Goal: Task Accomplishment & Management: Use online tool/utility

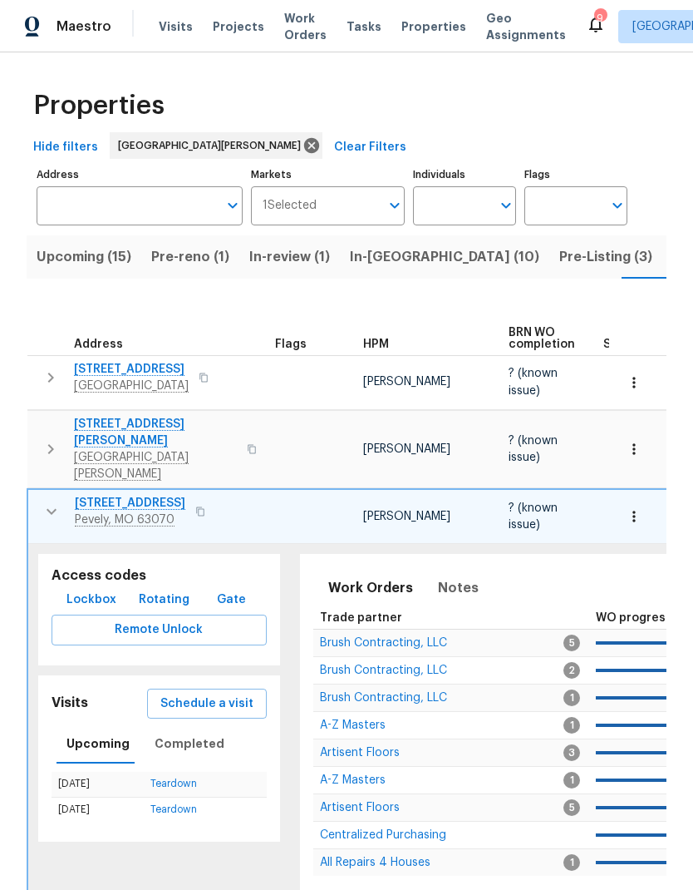
scroll to position [0, 43]
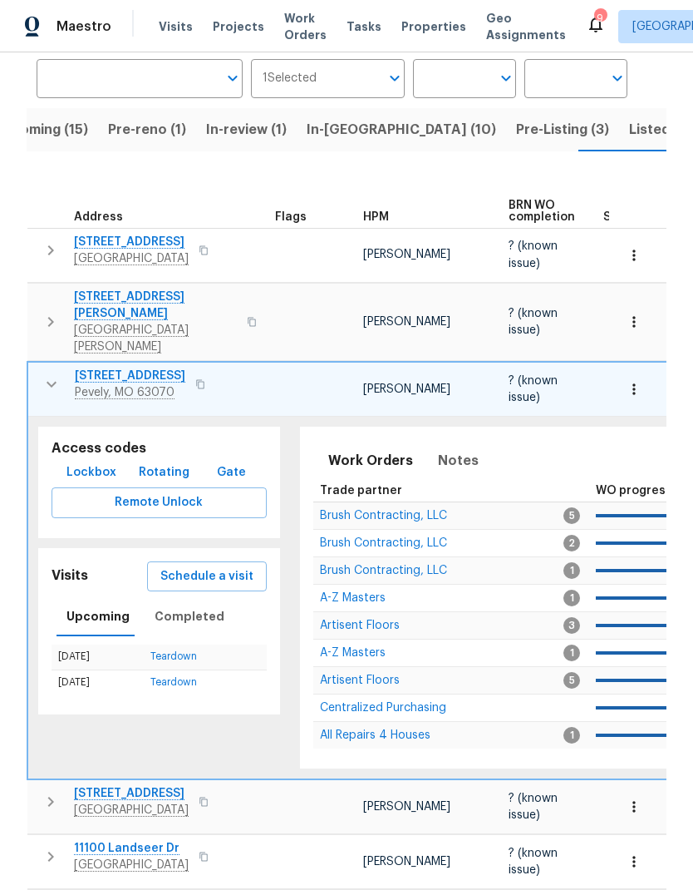
click at [49, 374] on icon "button" at bounding box center [52, 384] width 20 height 20
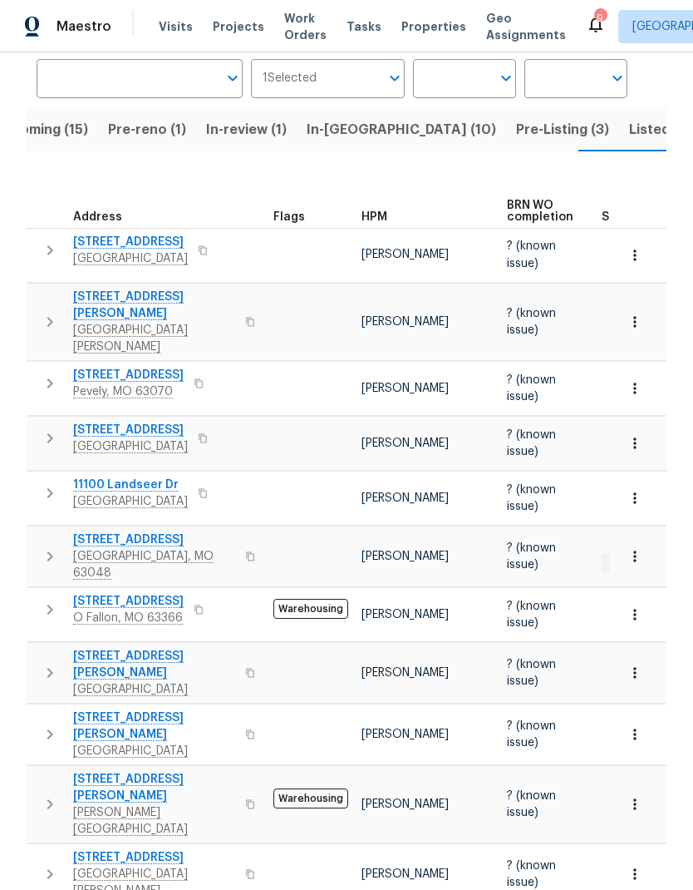
click at [629, 123] on span "Listed (32)" at bounding box center [664, 129] width 71 height 23
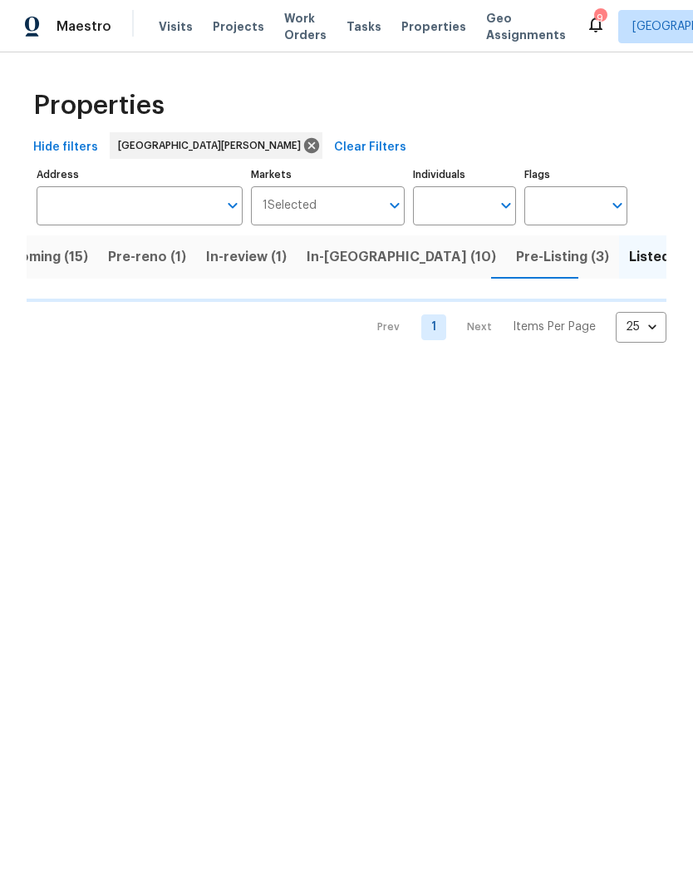
click at [461, 133] on div "Hide filters St. Louis Clear Filters" at bounding box center [347, 147] width 640 height 31
click at [506, 238] on button "Pre-Listing (3)" at bounding box center [562, 256] width 113 height 43
click at [506, 237] on button "Pre-Listing (3)" at bounding box center [562, 256] width 113 height 43
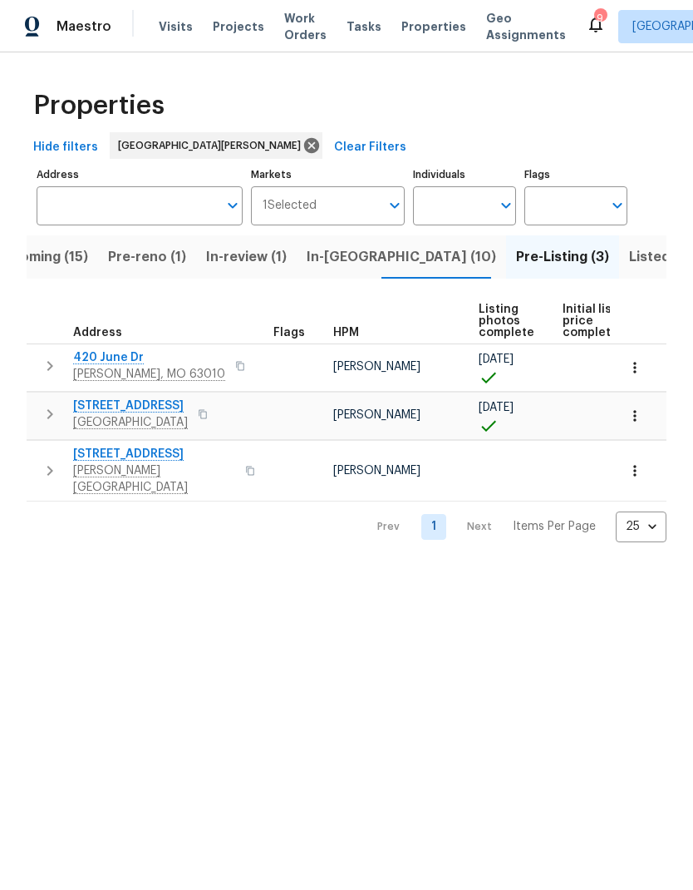
click at [619, 274] on button "Listed (32)" at bounding box center [664, 256] width 91 height 43
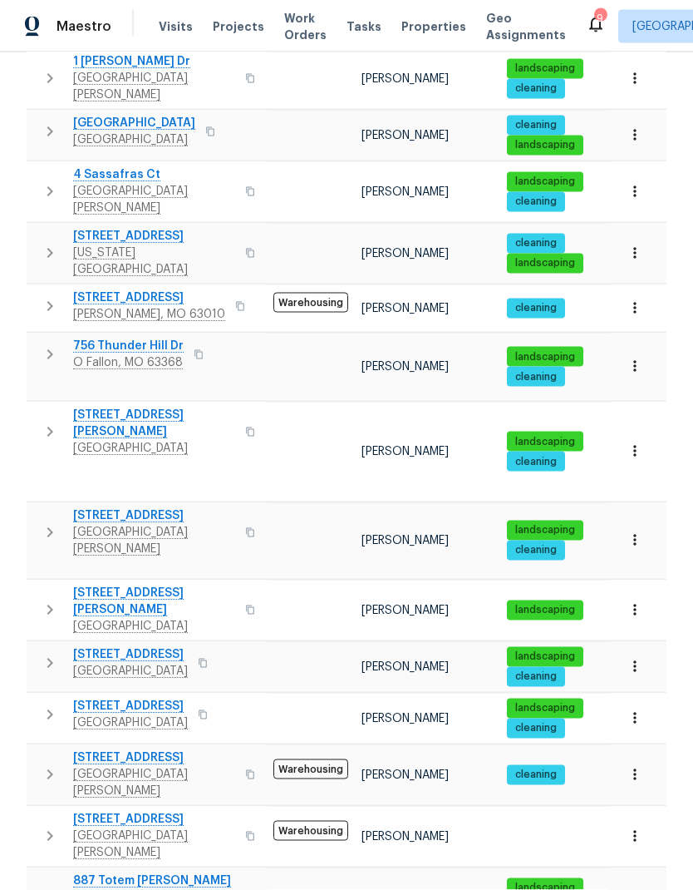
scroll to position [67, 0]
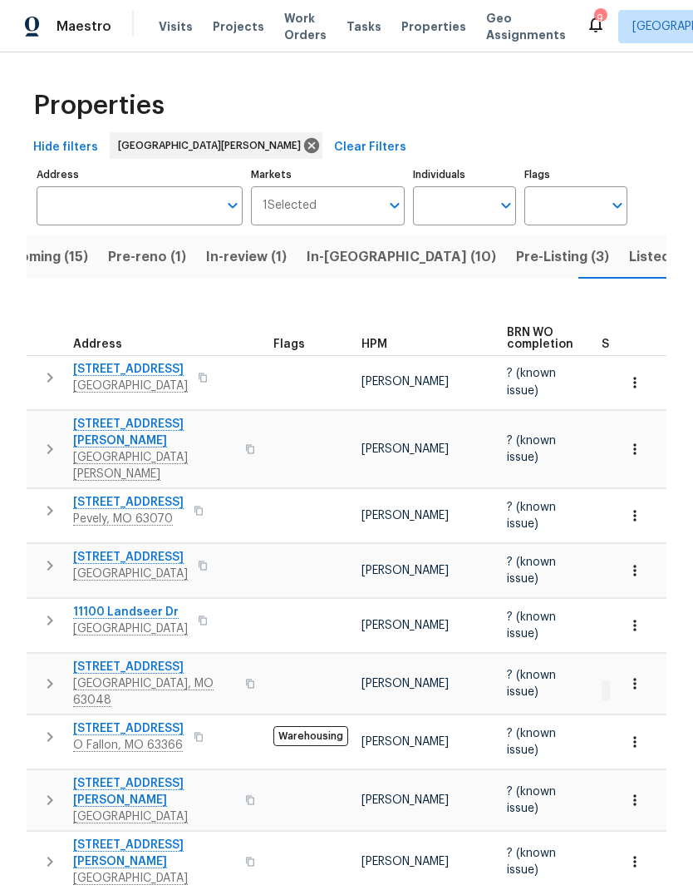
click at [342, 257] on span "In-reno (10)" at bounding box center [402, 256] width 190 height 23
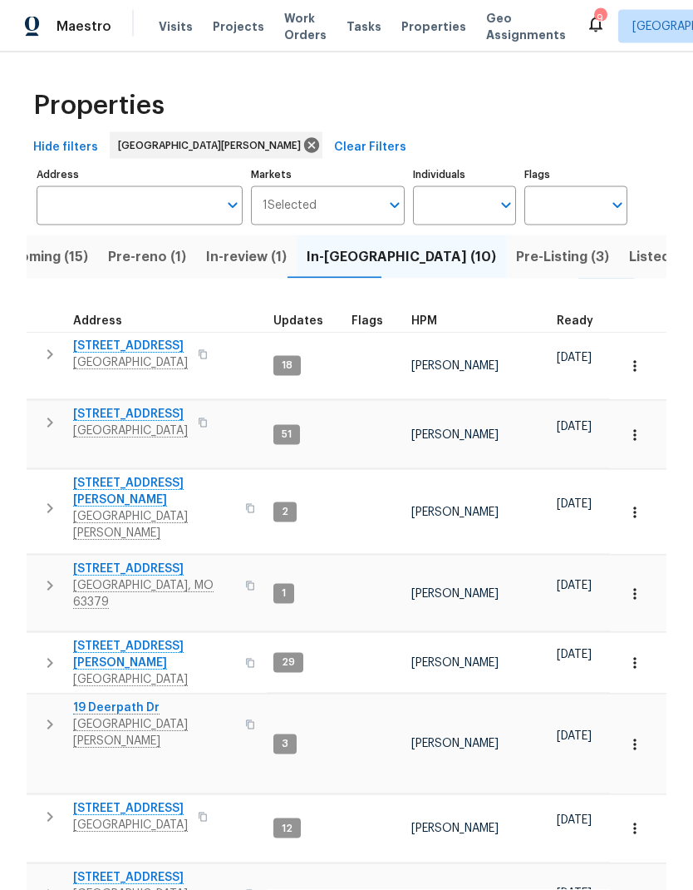
scroll to position [62, 0]
click at [118, 406] on span "120 Birchwood Dr" at bounding box center [130, 414] width 115 height 17
click at [104, 338] on span "2132 Ridgedale Dr" at bounding box center [130, 346] width 115 height 17
click at [112, 800] on span "5655 Chalet Hill Dr" at bounding box center [130, 808] width 115 height 17
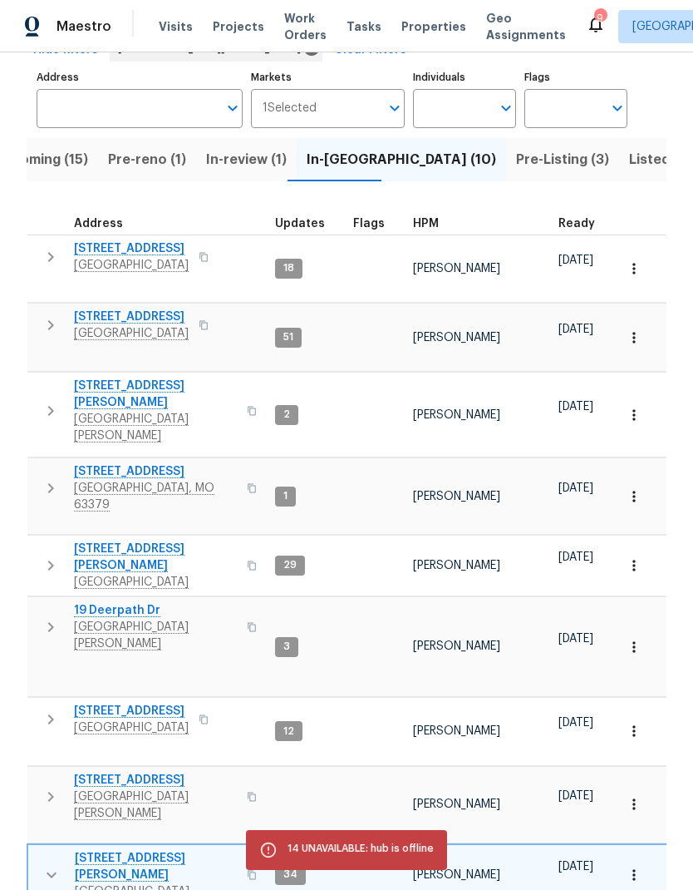
scroll to position [98, 0]
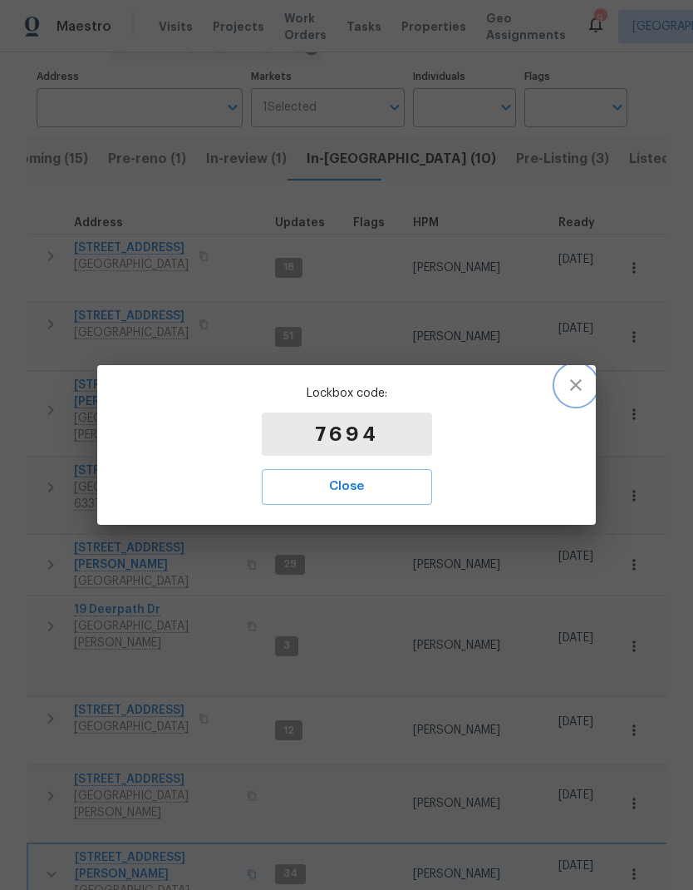
click at [580, 367] on button "button" at bounding box center [576, 385] width 40 height 40
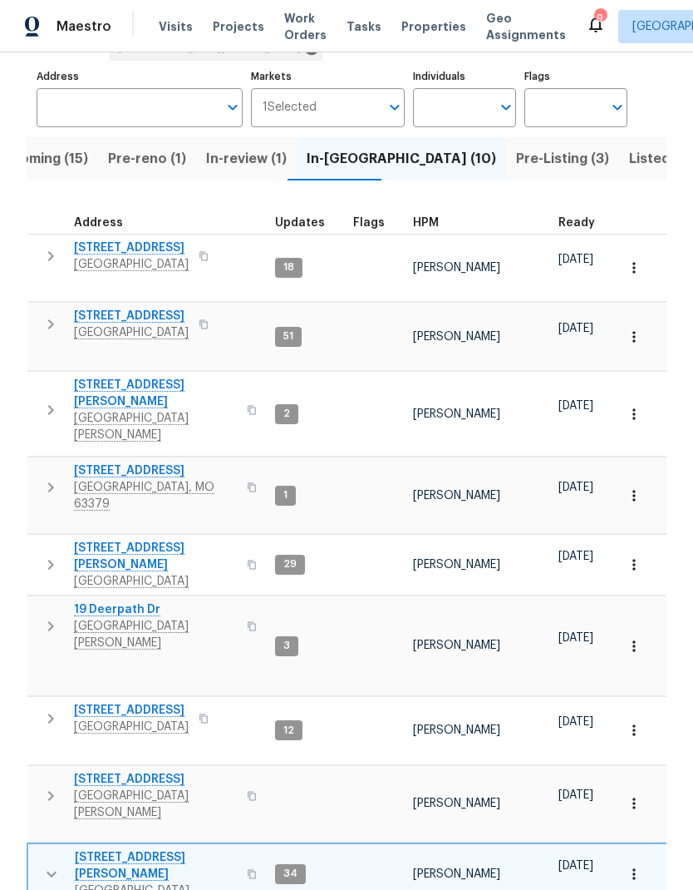
click at [160, 849] on span "[STREET_ADDRESS][PERSON_NAME]" at bounding box center [156, 865] width 162 height 33
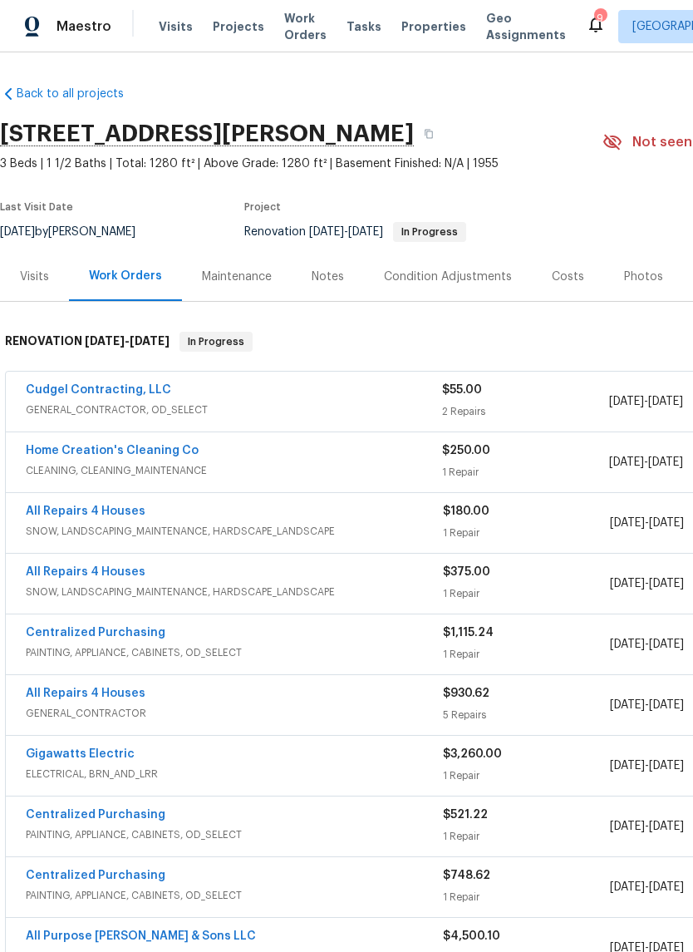
click at [318, 269] on div "Notes" at bounding box center [328, 277] width 32 height 17
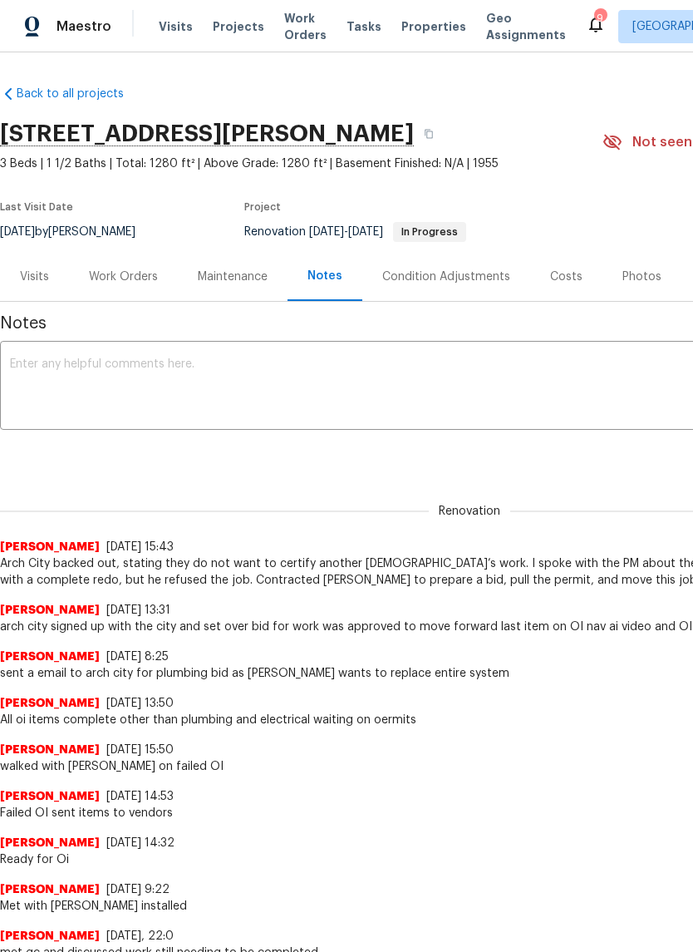
click at [401, 377] on textarea at bounding box center [469, 387] width 919 height 58
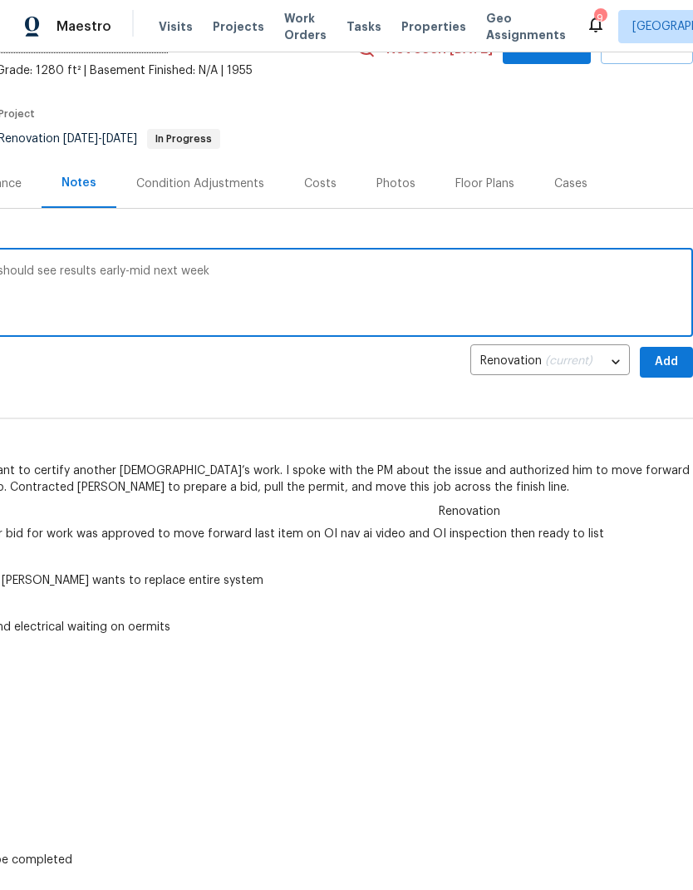
scroll to position [93, 246]
type textarea "Cudgel is pulling permit and starting work should see results early-mid next we…"
click at [657, 355] on span "Add" at bounding box center [666, 362] width 27 height 21
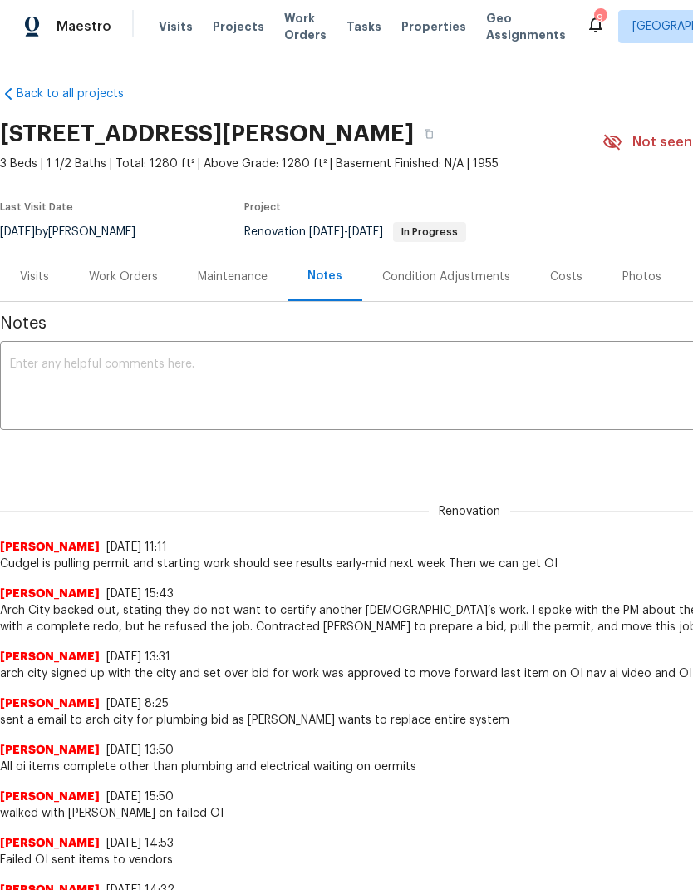
scroll to position [0, 0]
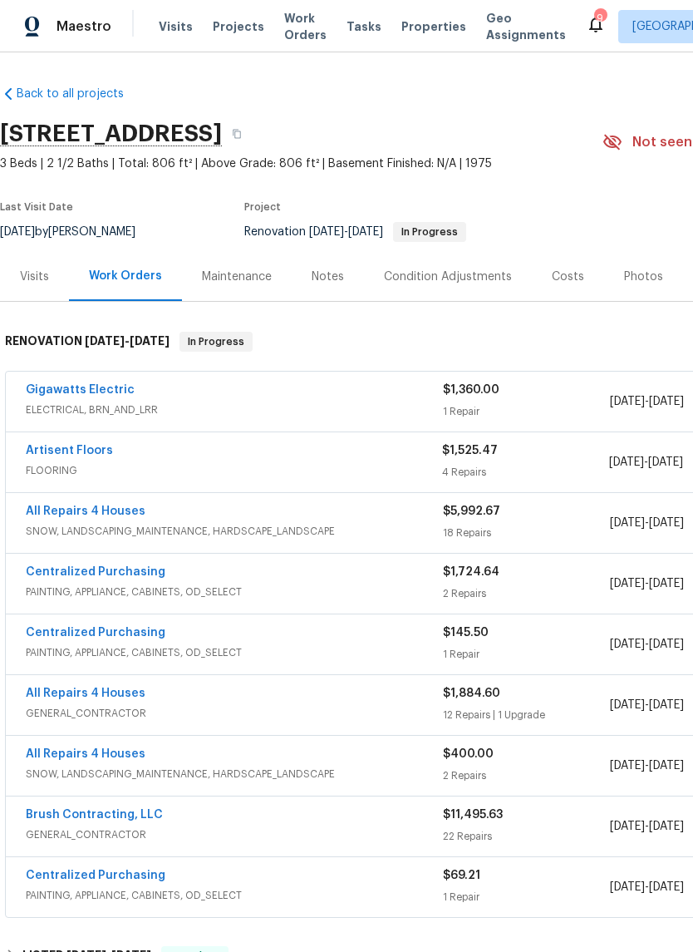
click at [336, 271] on div "Notes" at bounding box center [328, 277] width 32 height 17
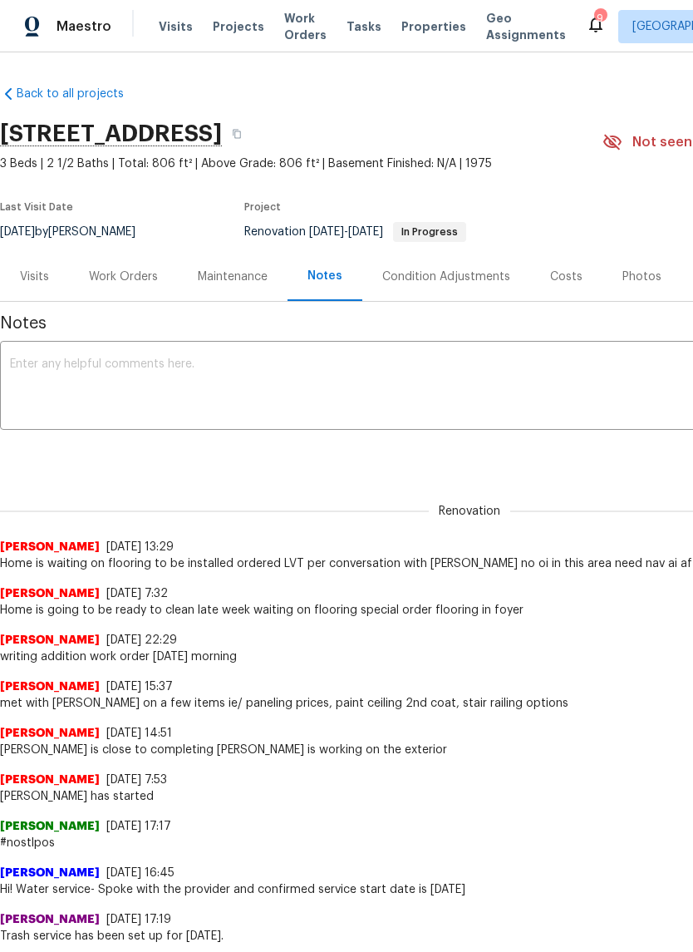
click at [429, 369] on textarea at bounding box center [469, 387] width 919 height 58
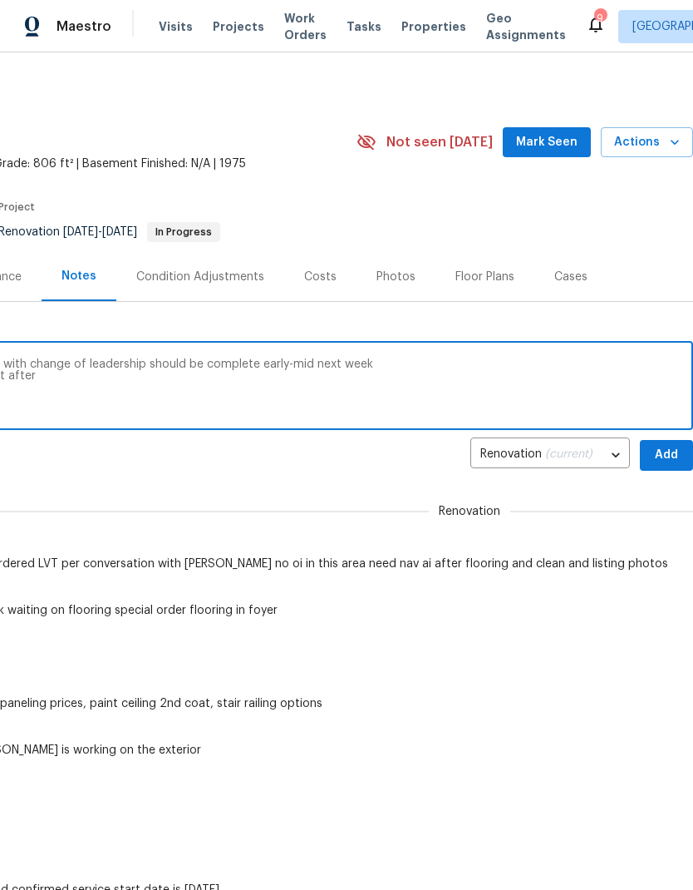
scroll to position [0, 246]
type textarea "Waiting on LVT flooring company is behind with change of leadership should be c…"
click at [664, 455] on span "Add" at bounding box center [666, 455] width 27 height 21
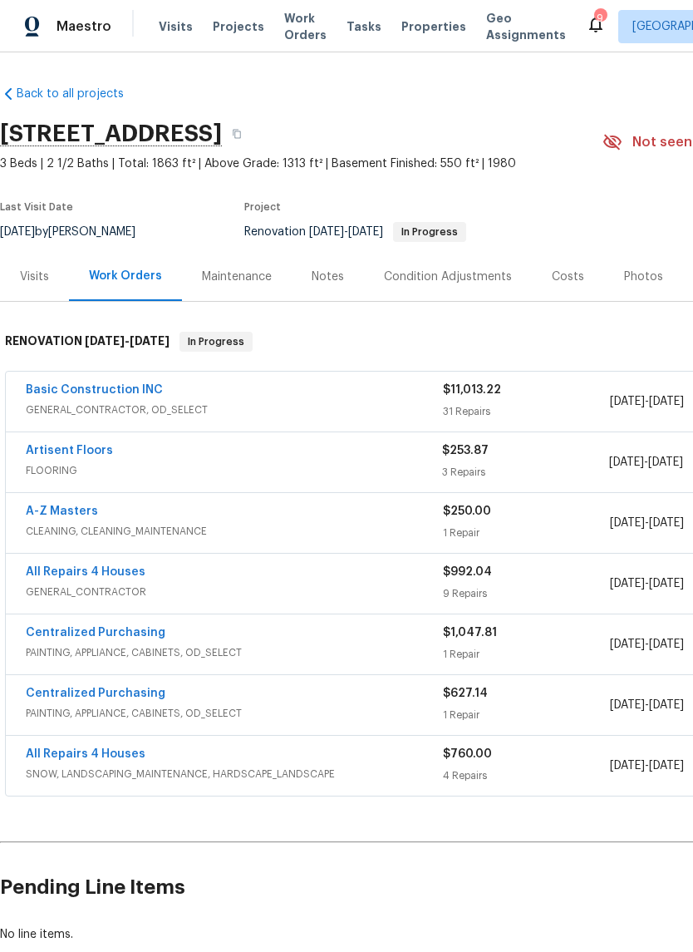
click at [328, 280] on div "Notes" at bounding box center [328, 277] width 32 height 17
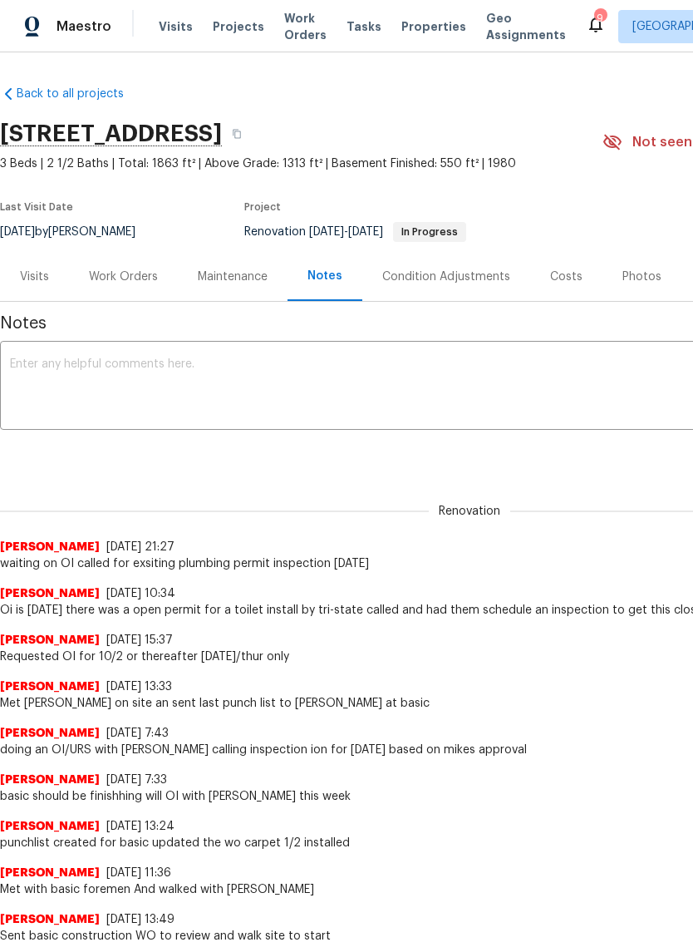
click at [480, 387] on textarea at bounding box center [469, 387] width 919 height 58
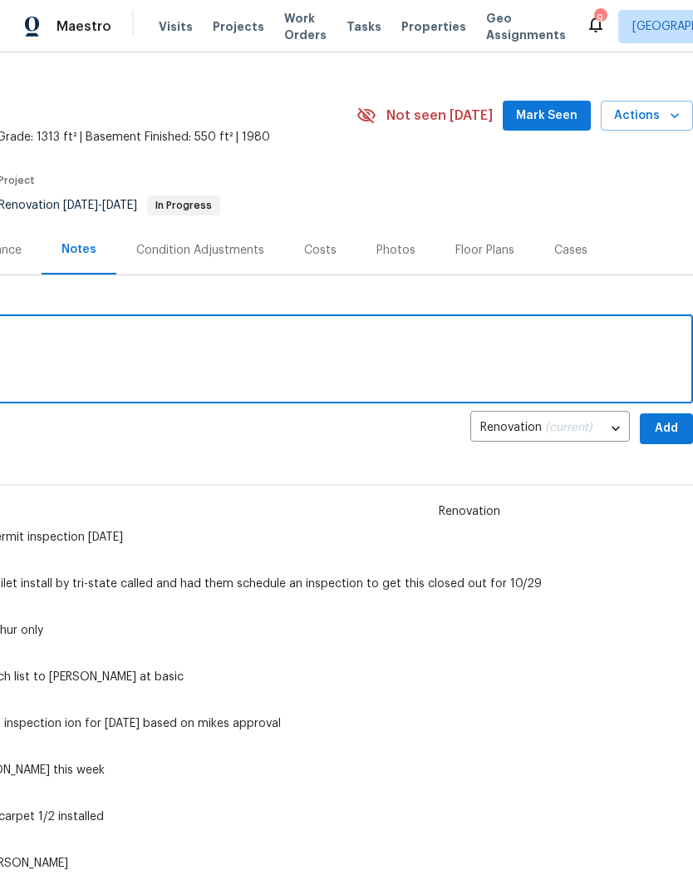
scroll to position [27, 246]
type textarea "OI is next Tuesday No issues on checklist"
click at [658, 427] on span "Add" at bounding box center [666, 427] width 27 height 21
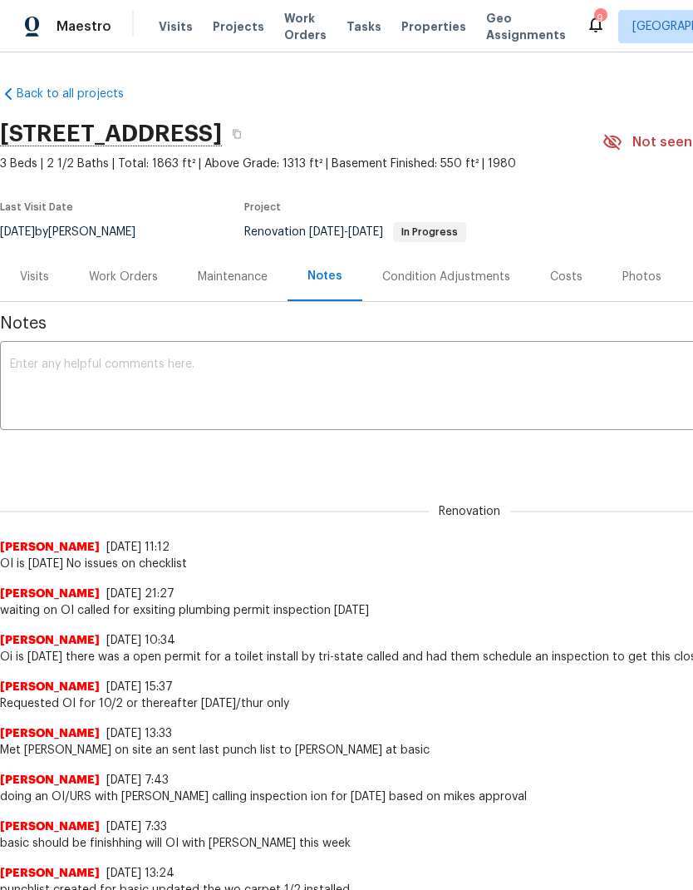
scroll to position [0, -1]
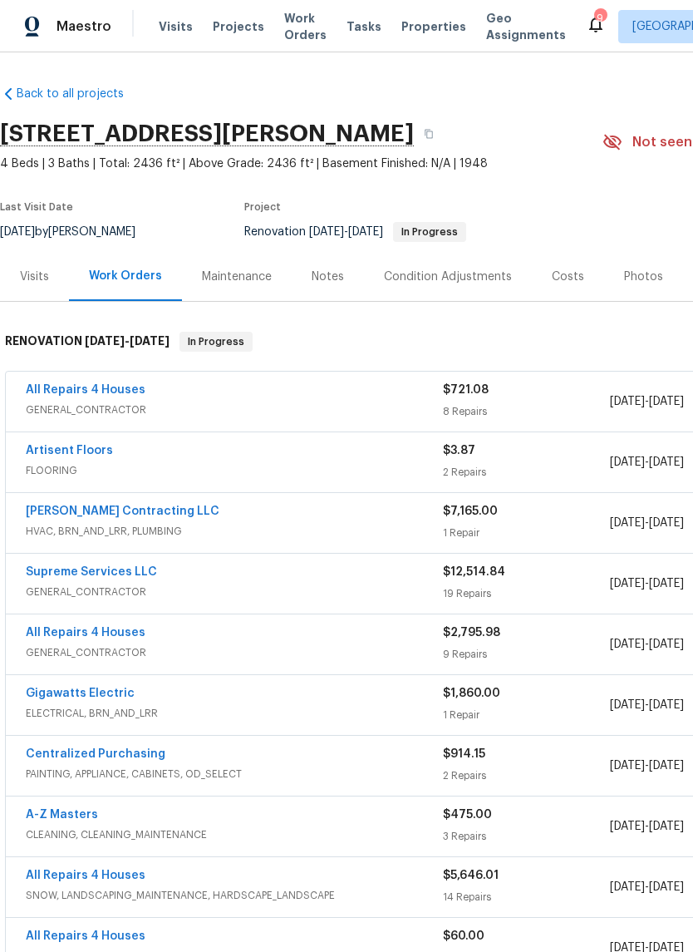
click at [319, 269] on div "Notes" at bounding box center [328, 277] width 32 height 17
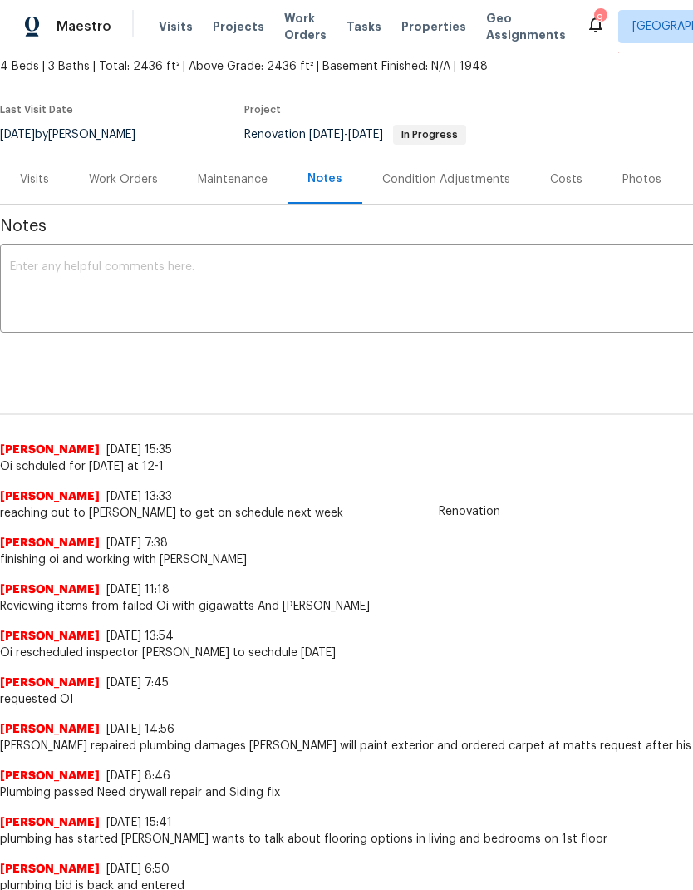
scroll to position [98, 0]
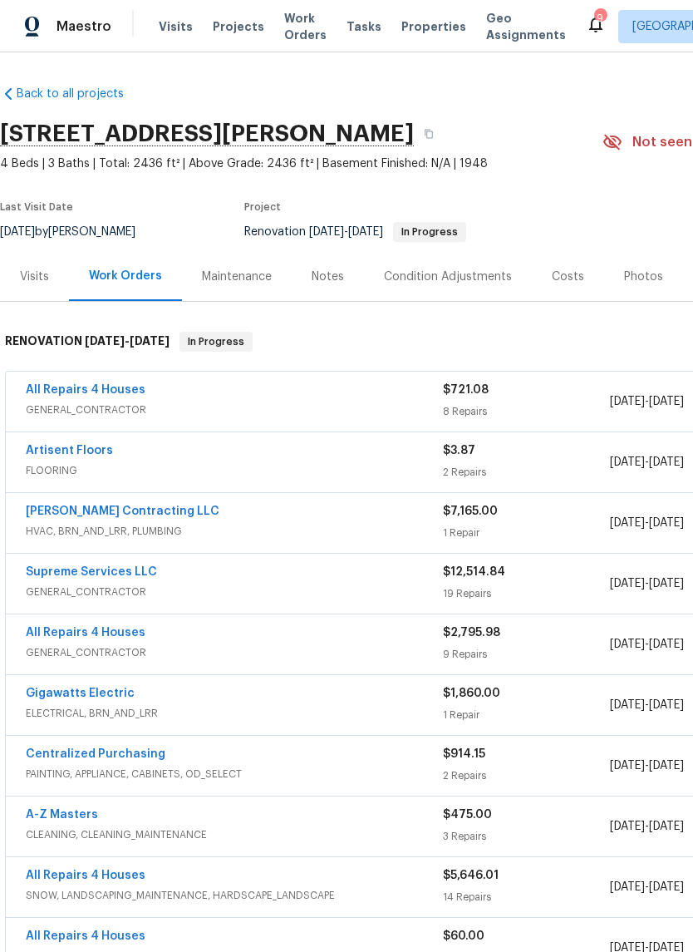
click at [128, 394] on link "All Repairs 4 Houses" at bounding box center [86, 390] width 120 height 12
